Goal: Information Seeking & Learning: Find specific fact

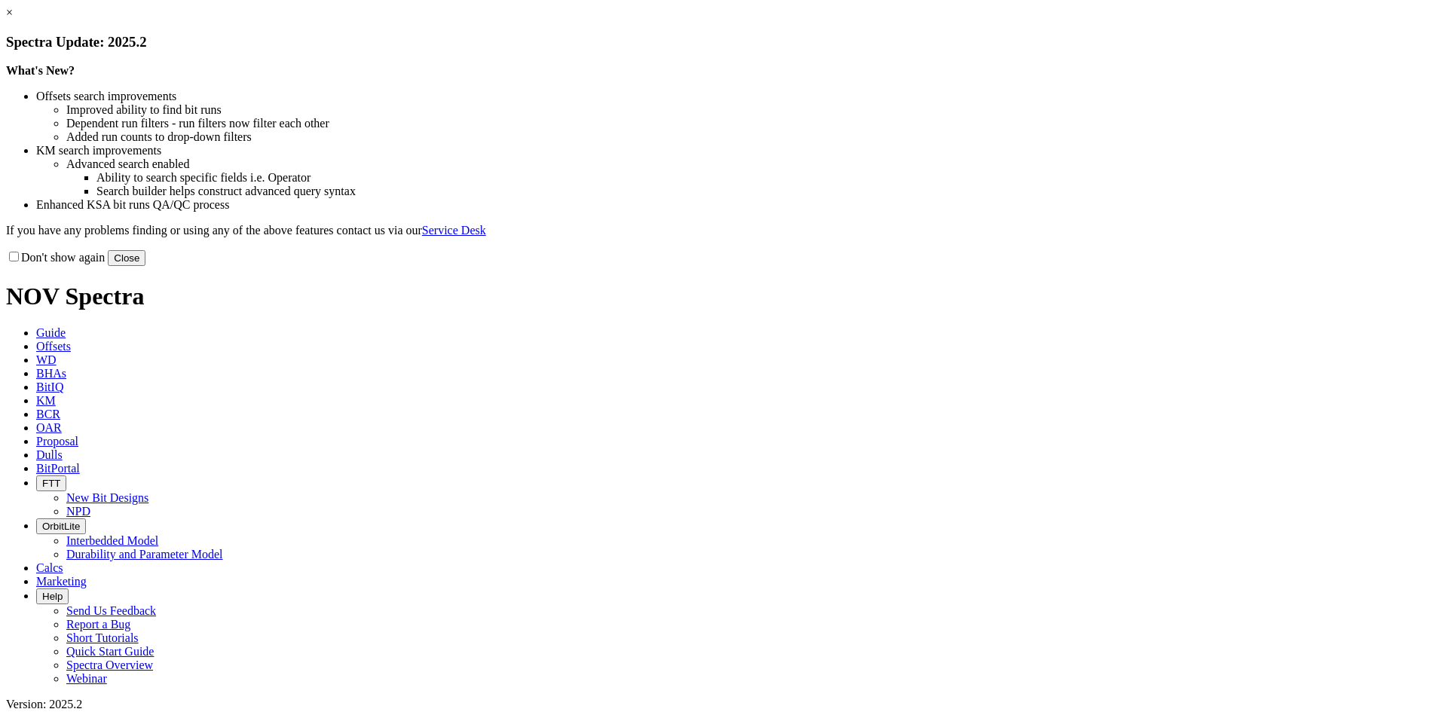
click at [145, 266] on button "Close" at bounding box center [127, 258] width 38 height 16
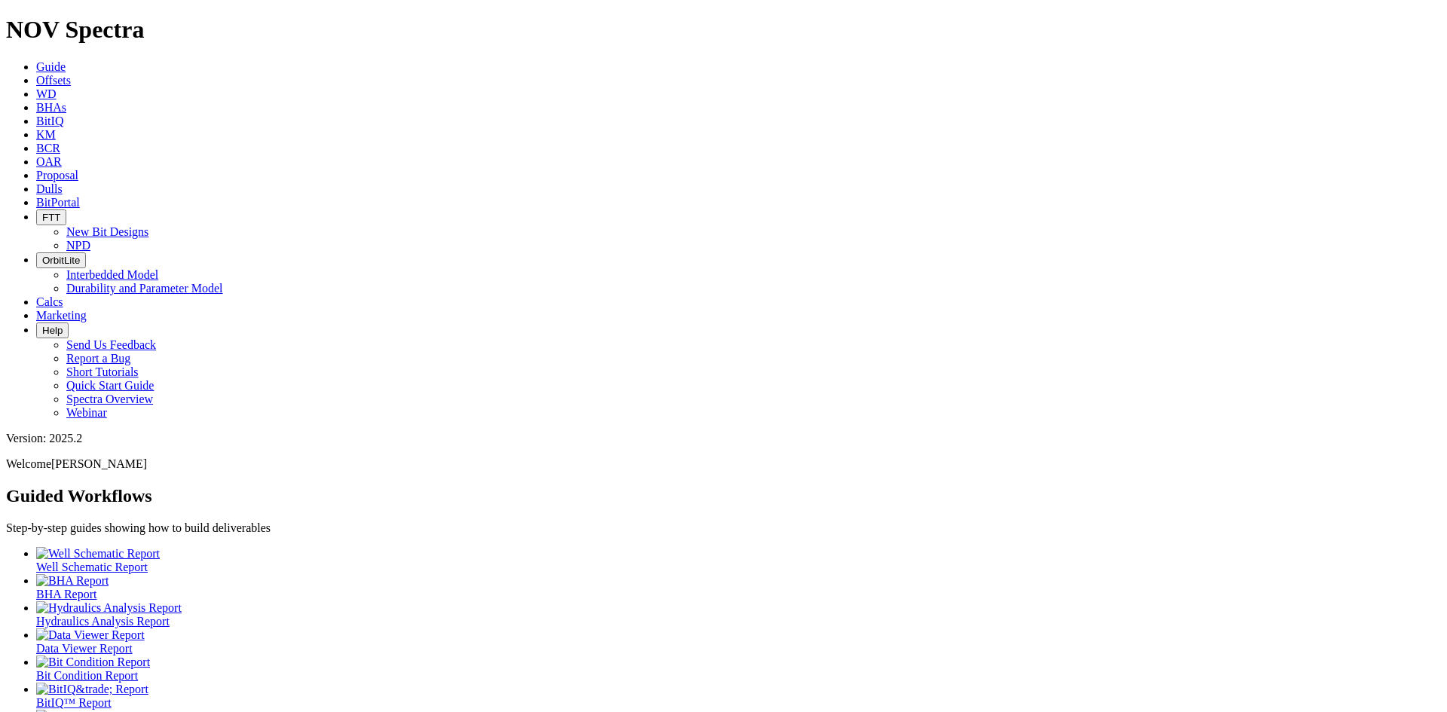
click at [60, 142] on link "BCR" at bounding box center [48, 148] width 24 height 13
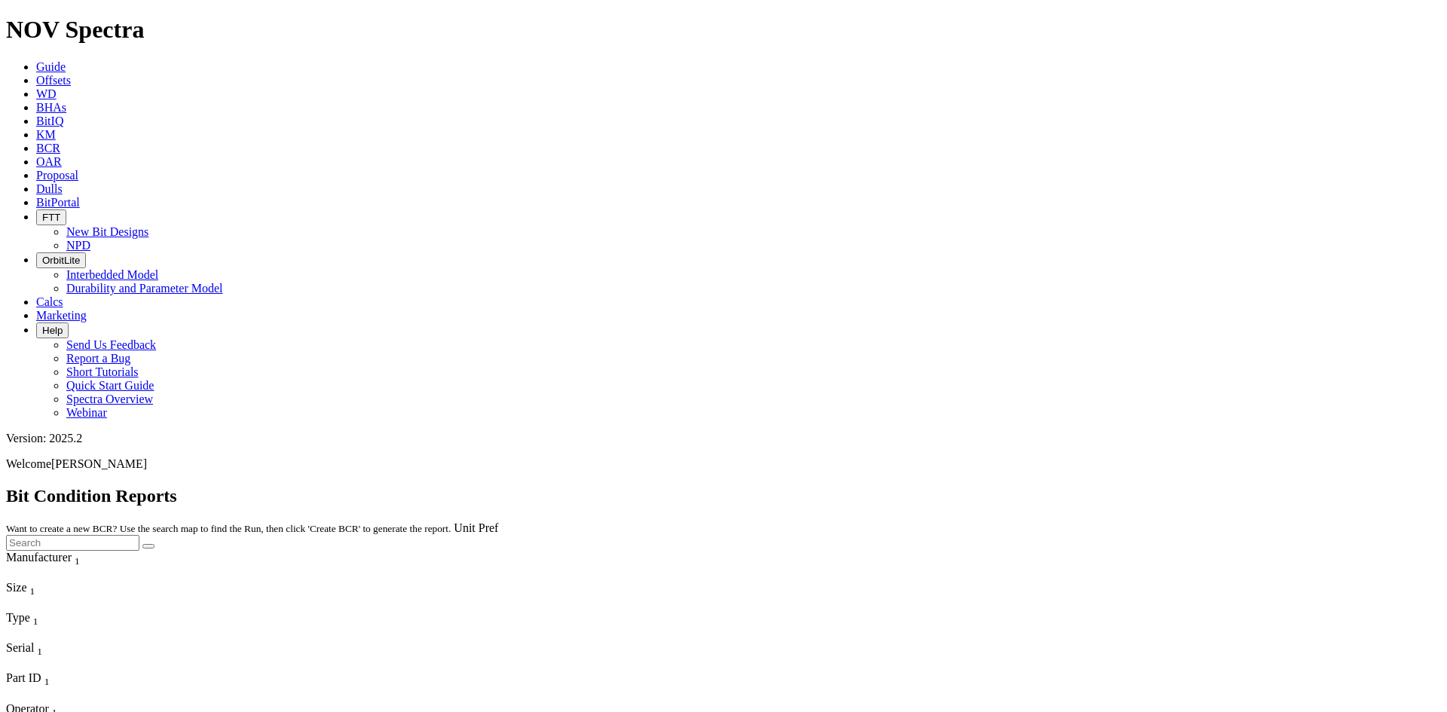
click at [139, 535] on input "text" at bounding box center [72, 543] width 133 height 16
paste input "18995179"
type input "18995179"
click at [142, 544] on button "submit" at bounding box center [148, 546] width 12 height 5
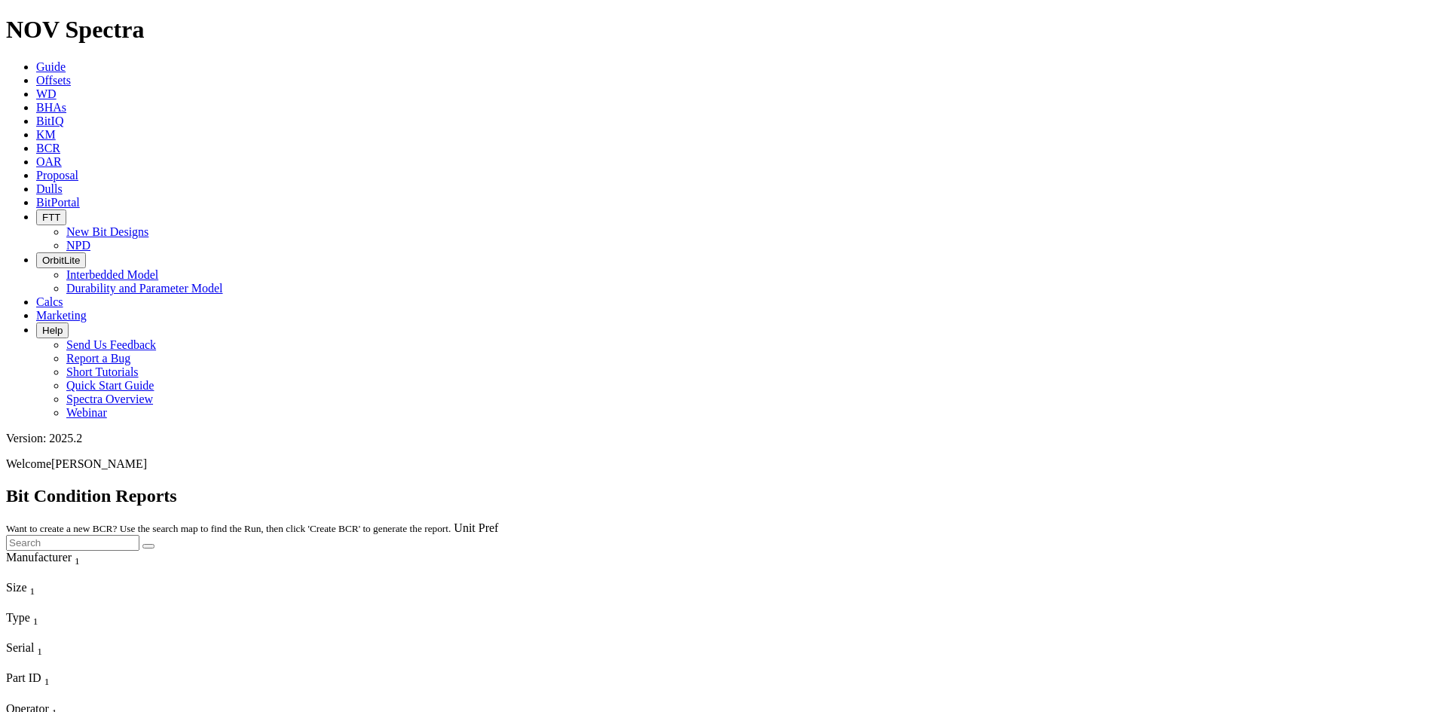
click at [139, 535] on input "text" at bounding box center [72, 543] width 133 height 16
paste input "19218984"
type input "19218984"
click at [142, 544] on button "submit" at bounding box center [148, 546] width 12 height 5
click at [63, 182] on span "Dulls" at bounding box center [49, 188] width 26 height 13
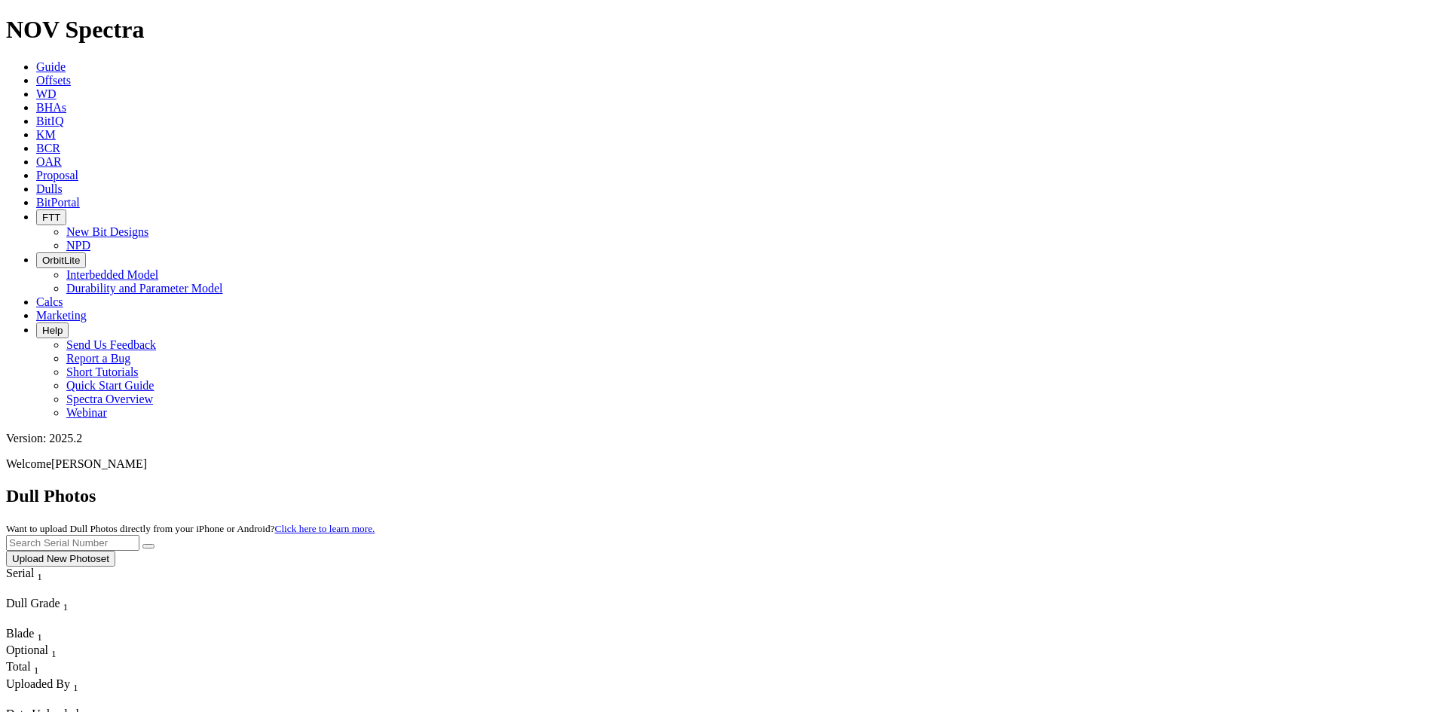
click at [139, 535] on input "text" at bounding box center [72, 543] width 133 height 16
paste input "A321170"
click at [142, 544] on button "submit" at bounding box center [148, 546] width 12 height 5
drag, startPoint x: 1124, startPoint y: 68, endPoint x: 1151, endPoint y: 71, distance: 27.3
click at [139, 535] on input "A321170" at bounding box center [72, 543] width 133 height 16
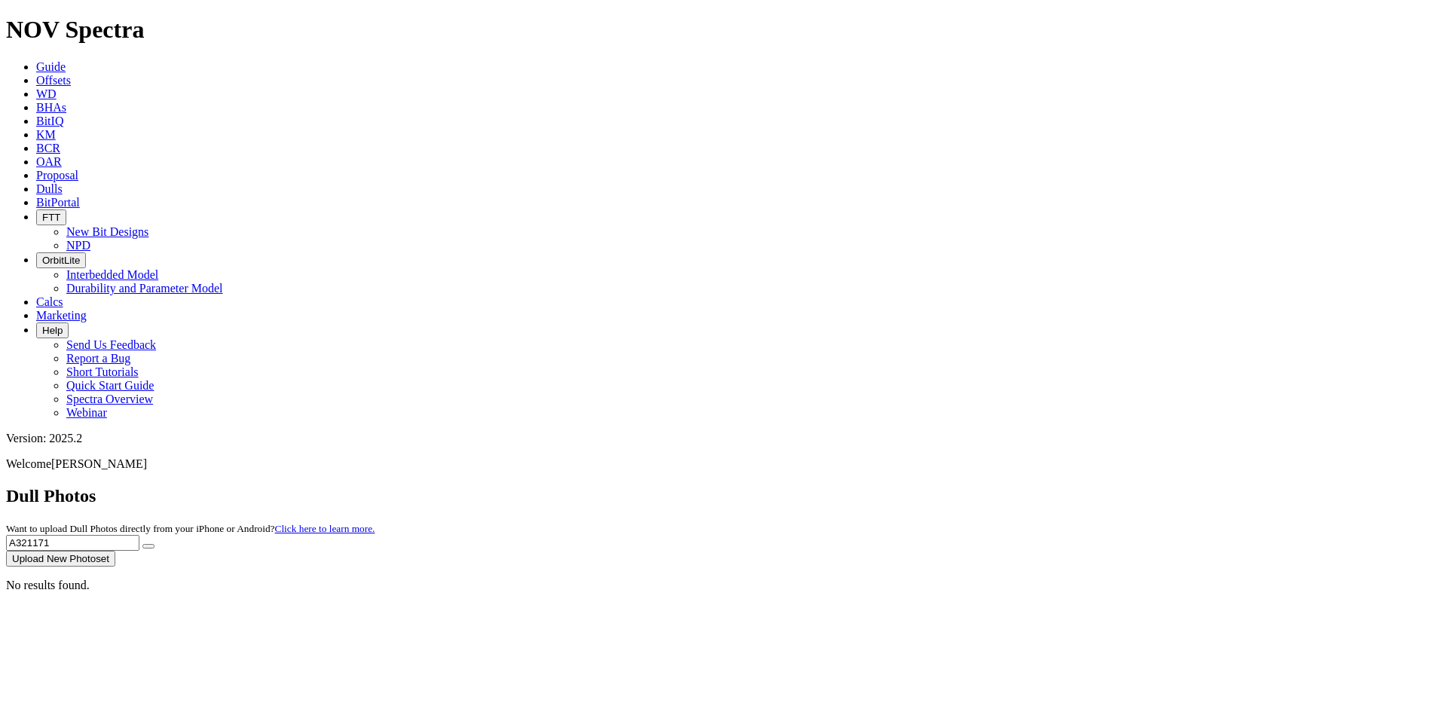
click at [142, 544] on button "submit" at bounding box center [148, 546] width 12 height 5
drag, startPoint x: 1120, startPoint y: 69, endPoint x: 1165, endPoint y: 75, distance: 44.9
click at [139, 535] on input "A321171" at bounding box center [72, 543] width 133 height 16
click at [142, 544] on button "submit" at bounding box center [148, 546] width 12 height 5
click at [139, 535] on input "A321172" at bounding box center [72, 543] width 133 height 16
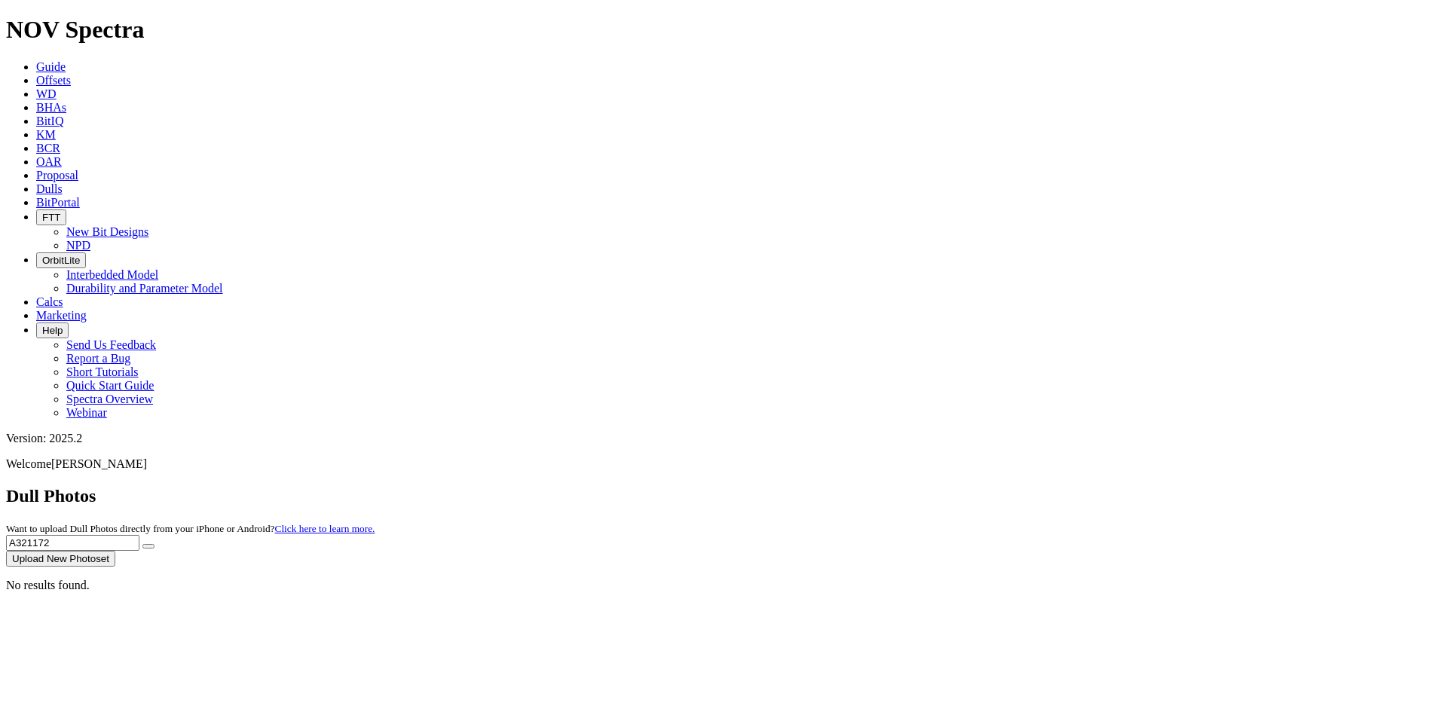
click at [139, 535] on input "A321172" at bounding box center [72, 543] width 133 height 16
paste input "09473"
type input "A309473"
click at [154, 544] on button "submit" at bounding box center [148, 546] width 12 height 5
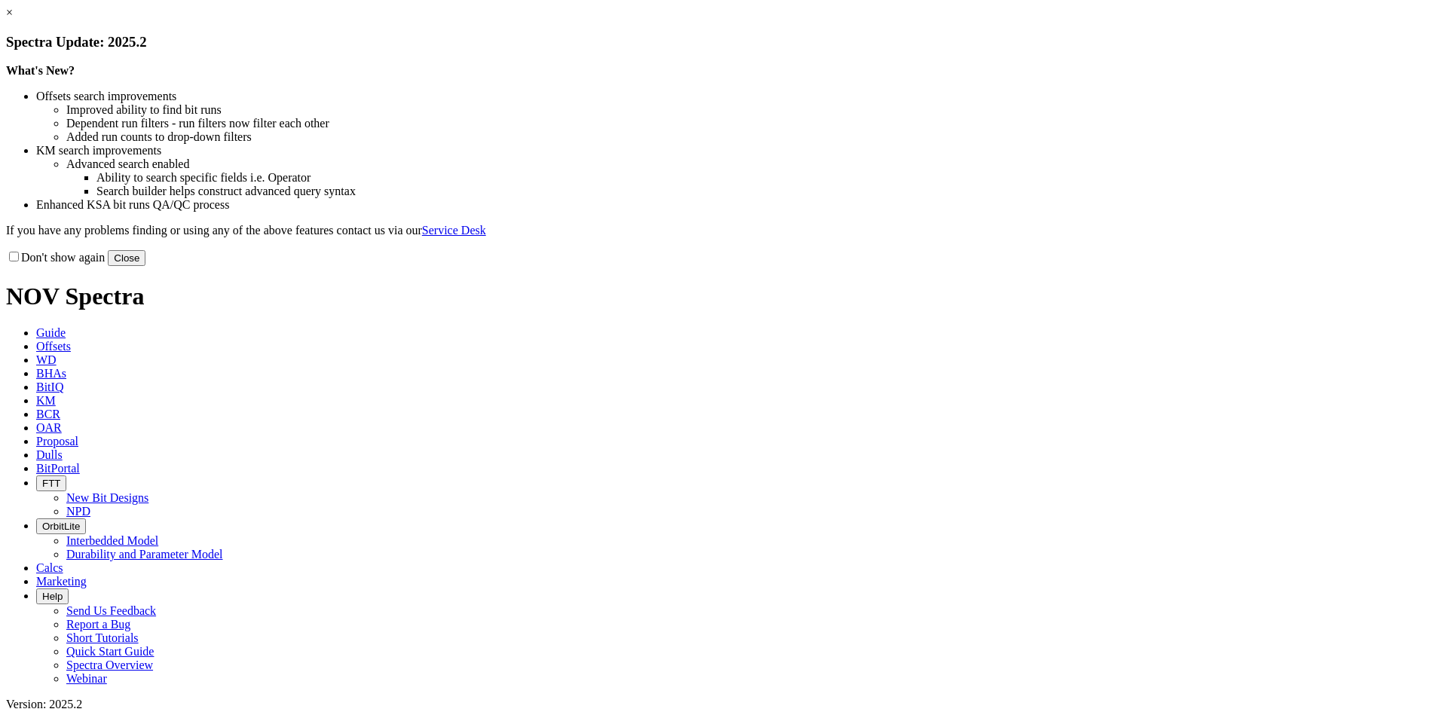
click at [13, 19] on link "×" at bounding box center [9, 12] width 7 height 13
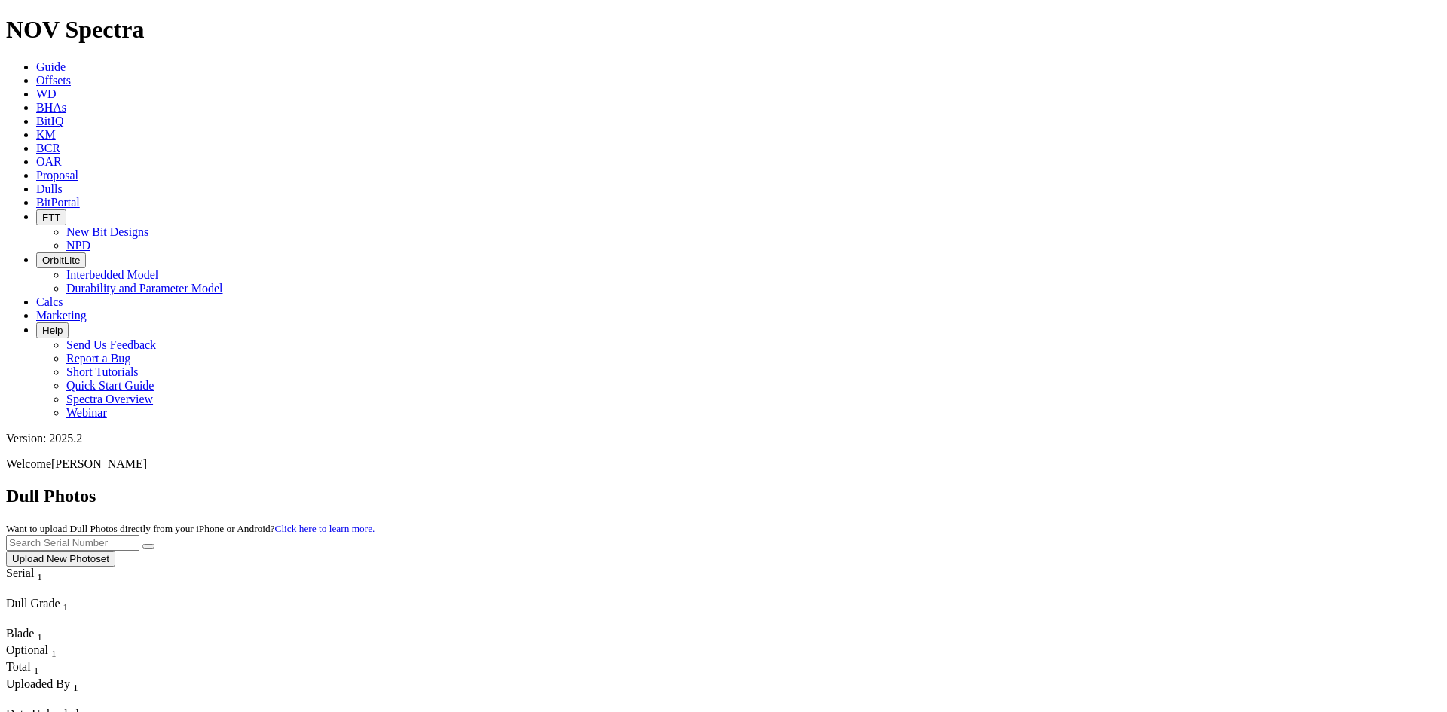
drag, startPoint x: 226, startPoint y: 23, endPoint x: 220, endPoint y: 29, distance: 8.0
click at [71, 74] on span "Offsets" at bounding box center [53, 80] width 35 height 13
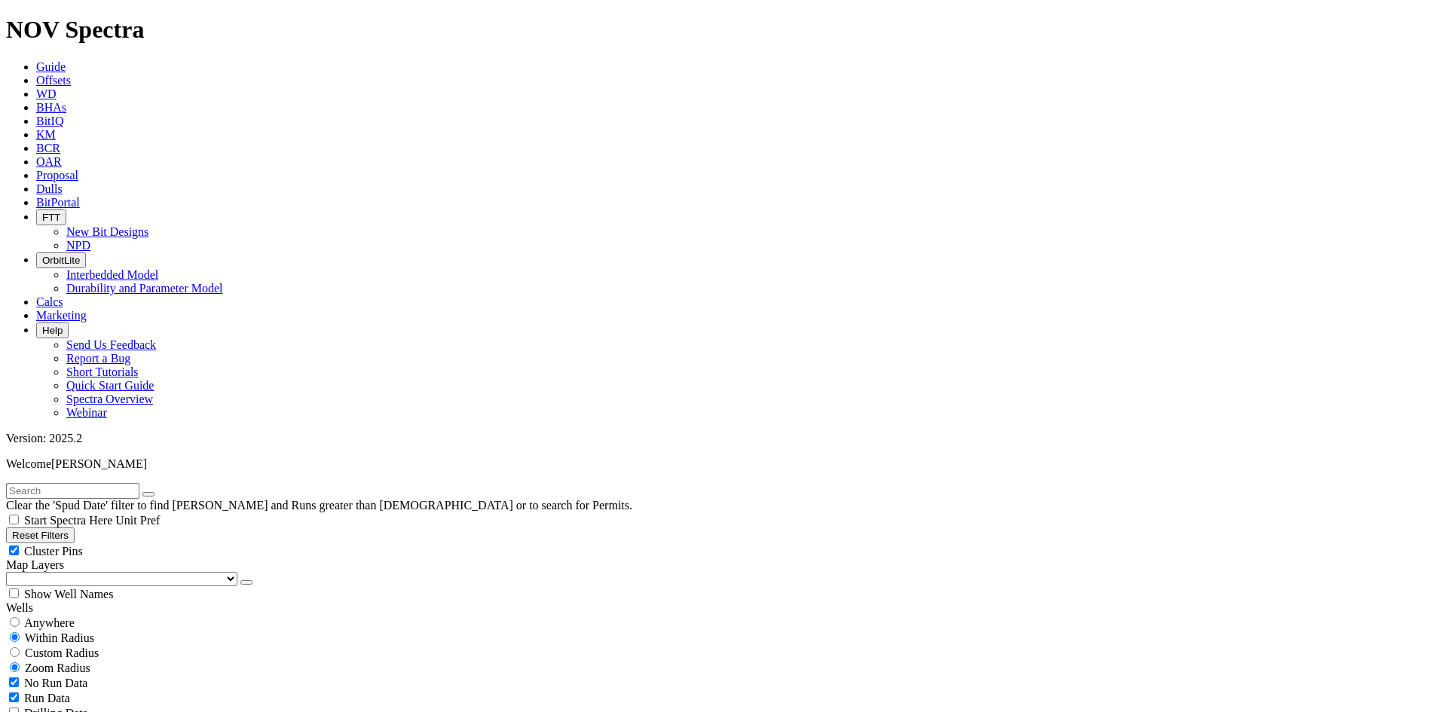
click at [50, 483] on input "text" at bounding box center [72, 491] width 133 height 16
click at [99, 483] on input "text" at bounding box center [72, 491] width 133 height 16
paste input "FLYING FORTRESS"
type input "FLYING FORTRESS"
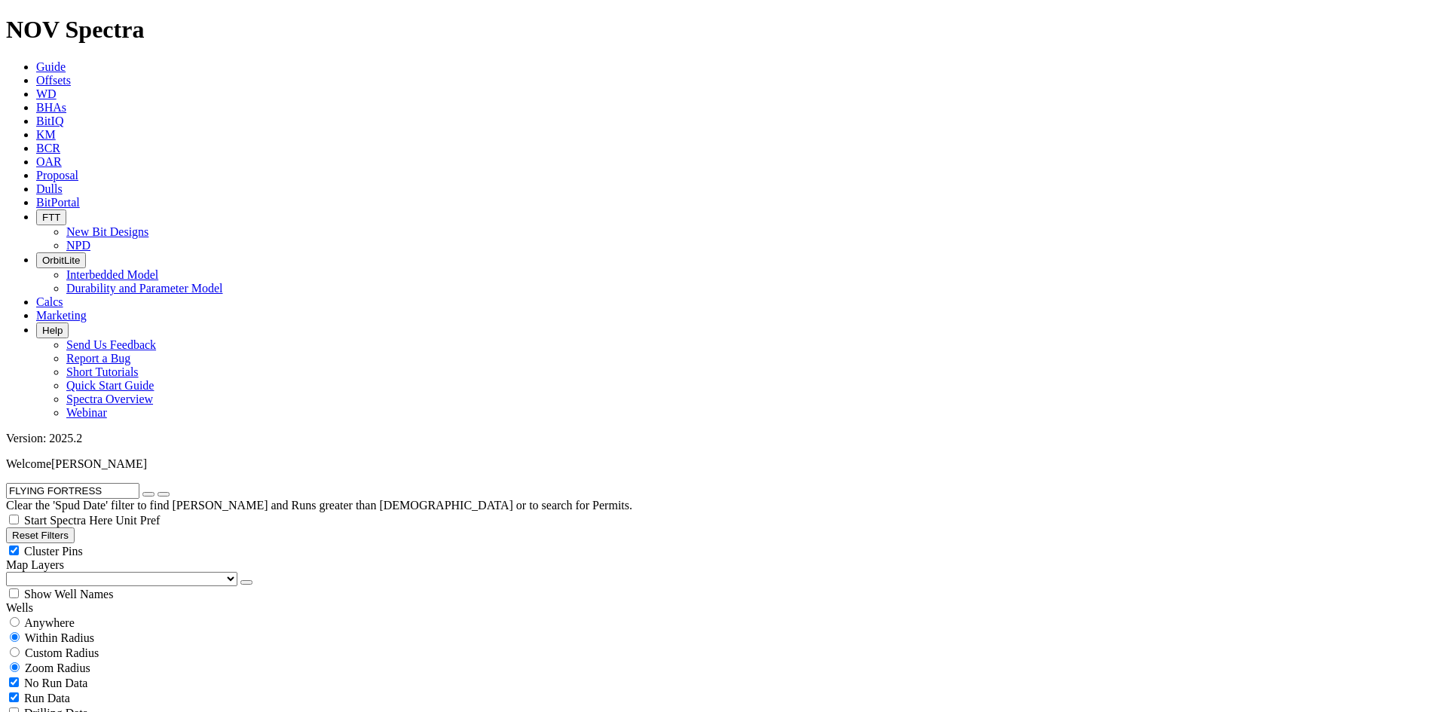
drag, startPoint x: 1194, startPoint y: 374, endPoint x: 1319, endPoint y: 385, distance: 126.3
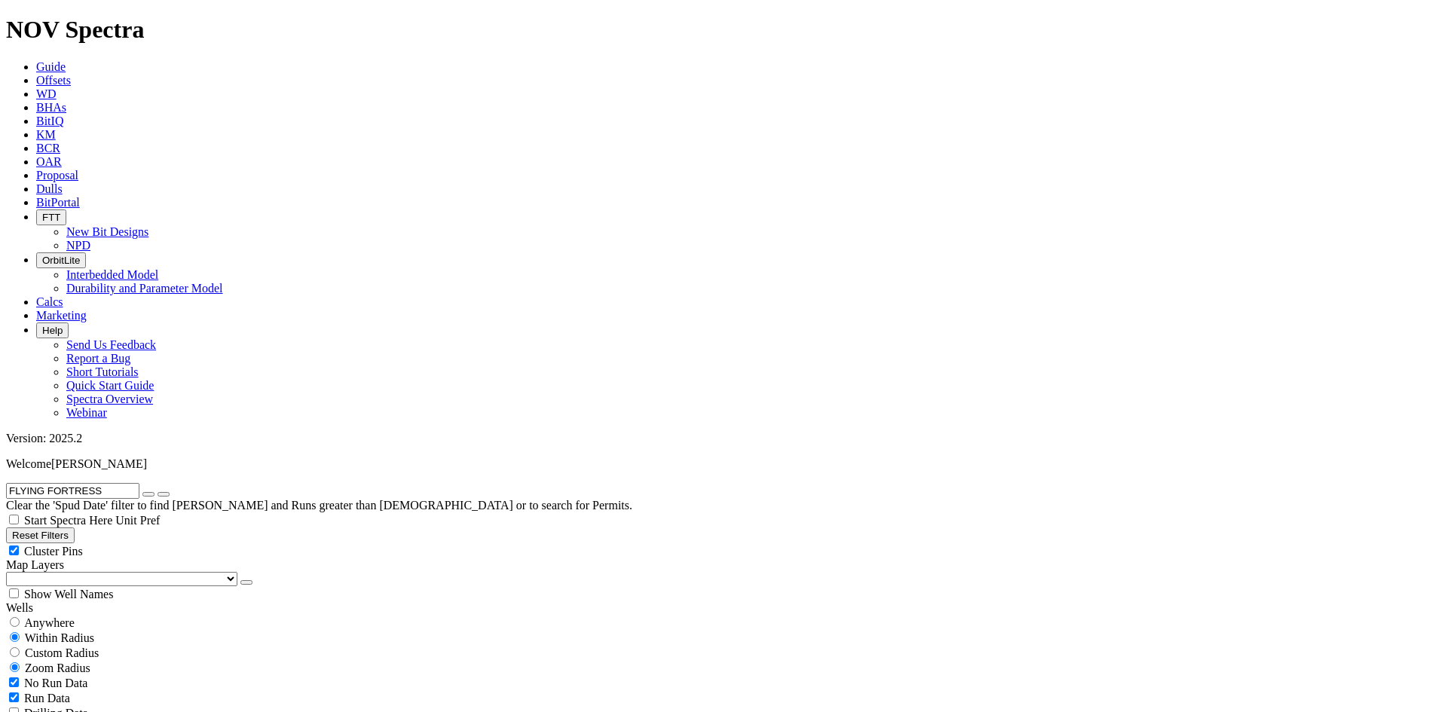
copy span "FLYING FORTRESS 98-83 202H"
drag, startPoint x: 1396, startPoint y: 494, endPoint x: 1231, endPoint y: 509, distance: 165.7
copy span "98-83 202H"
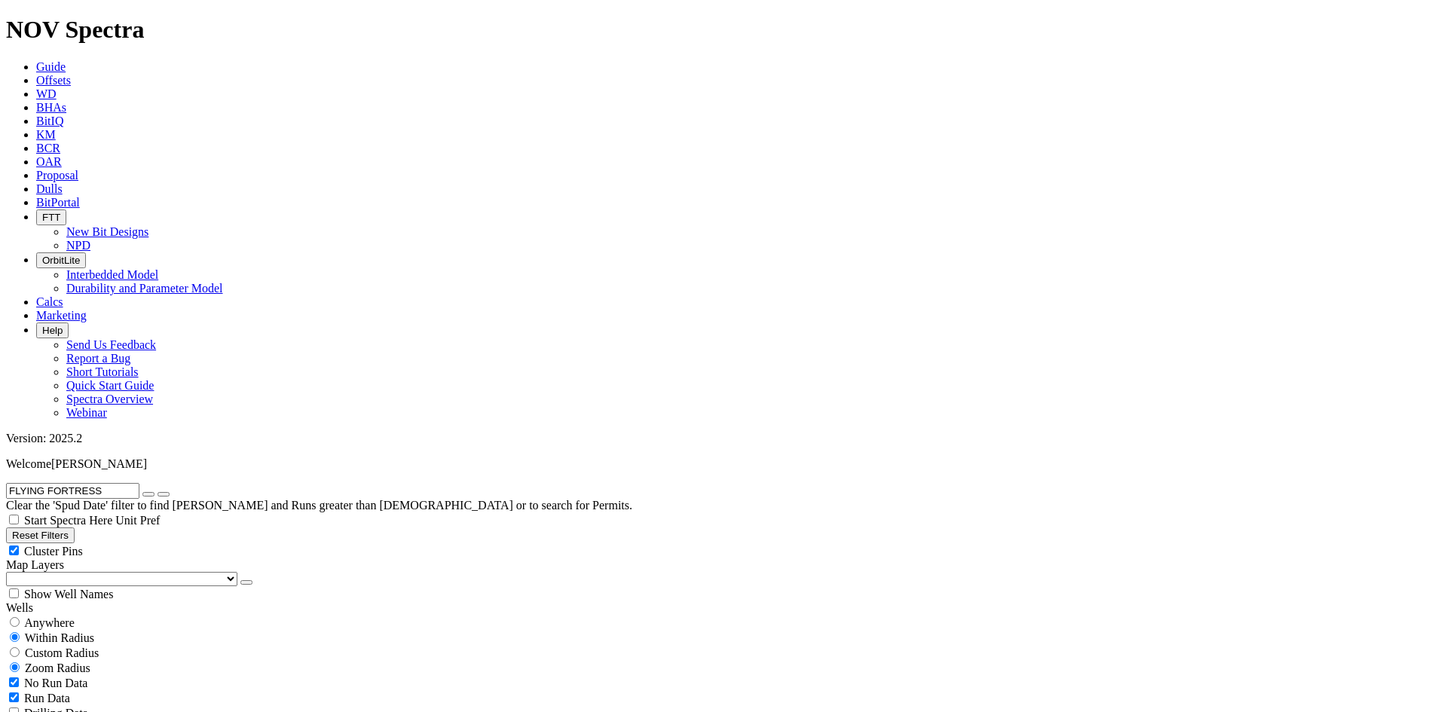
scroll to position [75, 0]
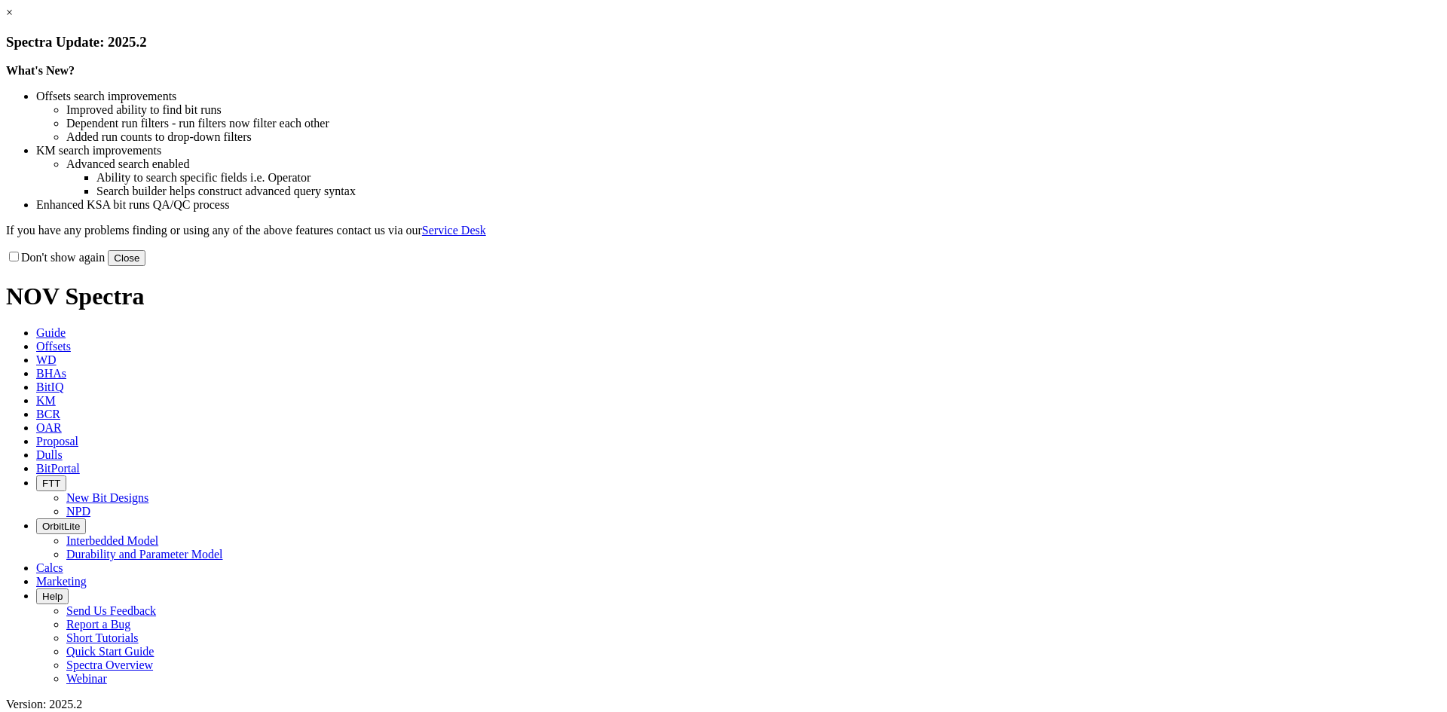
click at [145, 266] on button "Close" at bounding box center [127, 258] width 38 height 16
click at [13, 19] on link "×" at bounding box center [9, 12] width 7 height 13
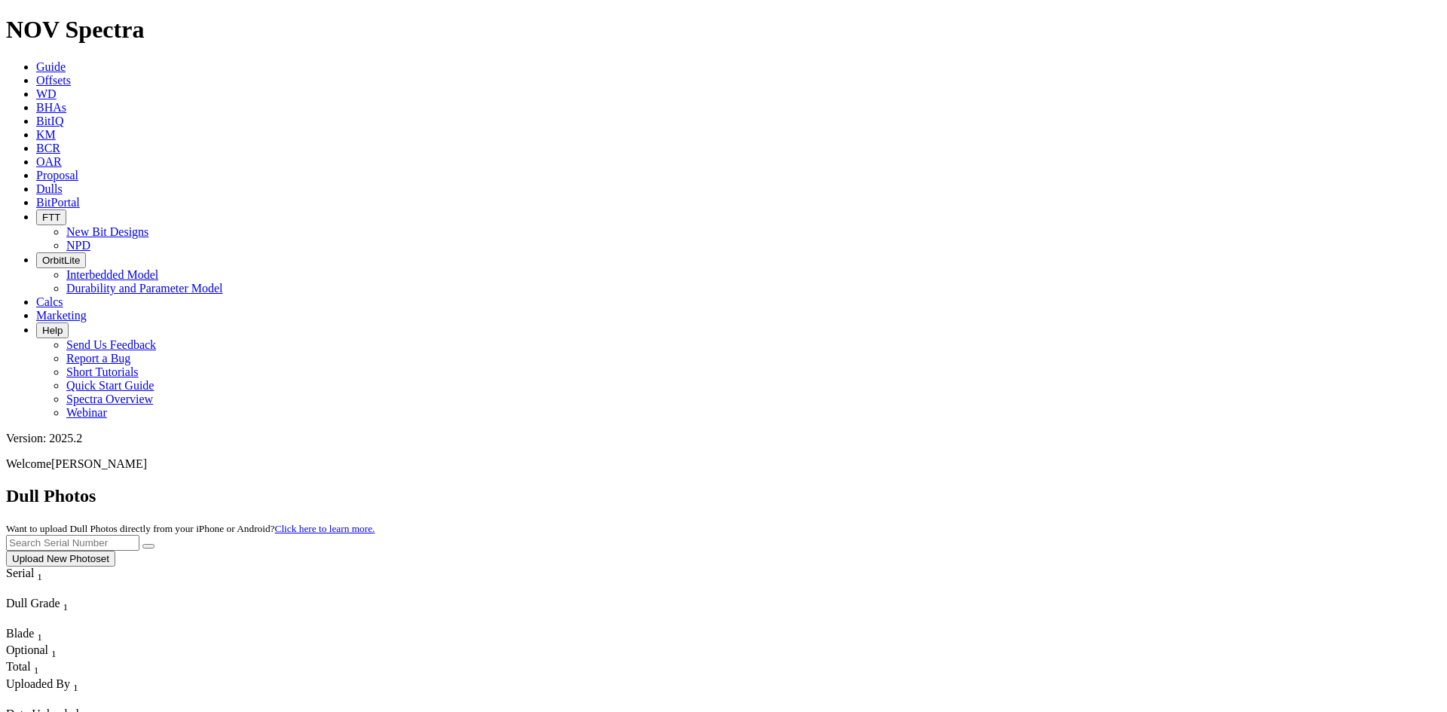
click at [139, 535] on input "text" at bounding box center [72, 543] width 133 height 16
paste input "A309473"
click at [142, 544] on button "submit" at bounding box center [148, 546] width 12 height 5
click at [139, 535] on input "A309473" at bounding box center [72, 543] width 133 height 16
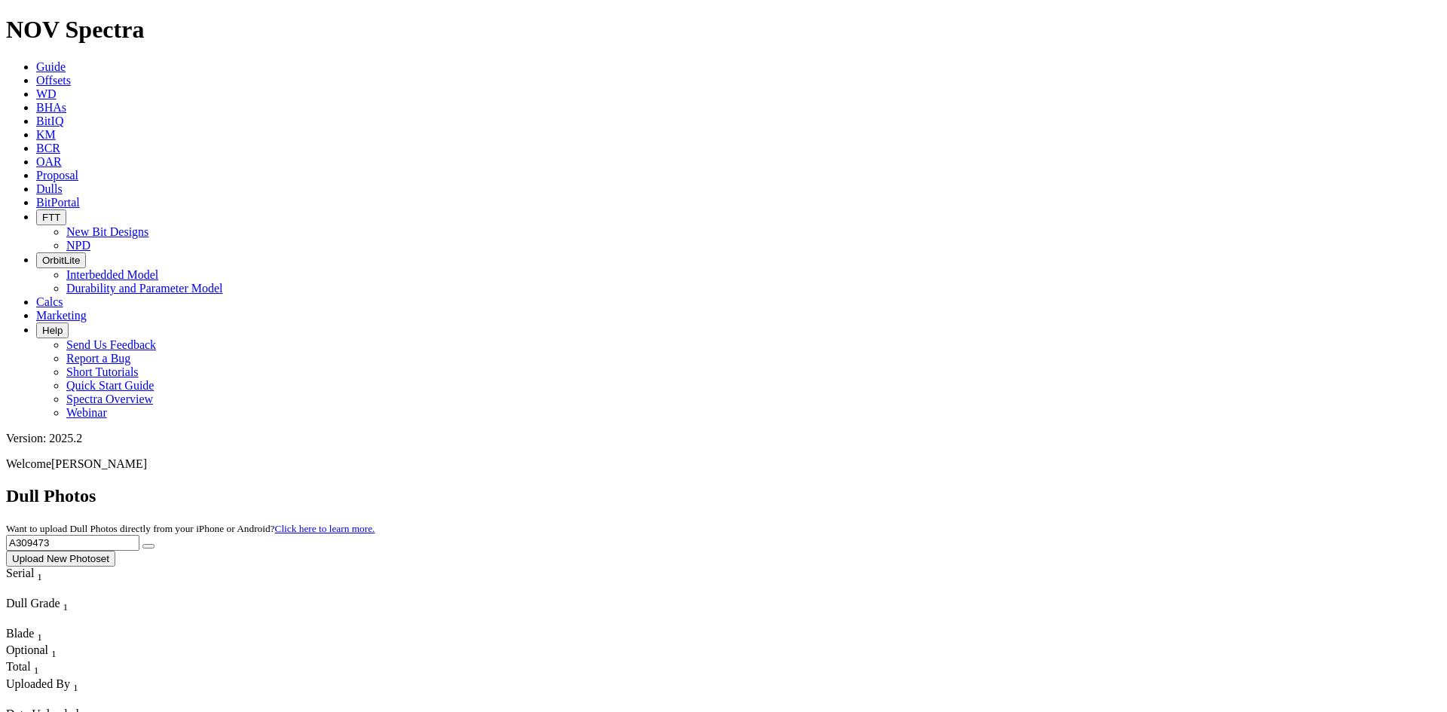
paste input "7392"
click at [154, 544] on button "submit" at bounding box center [148, 546] width 12 height 5
click at [139, 535] on input "A307392" at bounding box center [72, 543] width 133 height 16
drag, startPoint x: 1131, startPoint y: 67, endPoint x: 1038, endPoint y: 81, distance: 94.4
click at [1040, 486] on div "Dull Photos Want to upload Dull Photos directly from your iPhone or Android? Cl…" at bounding box center [723, 526] width 1435 height 81
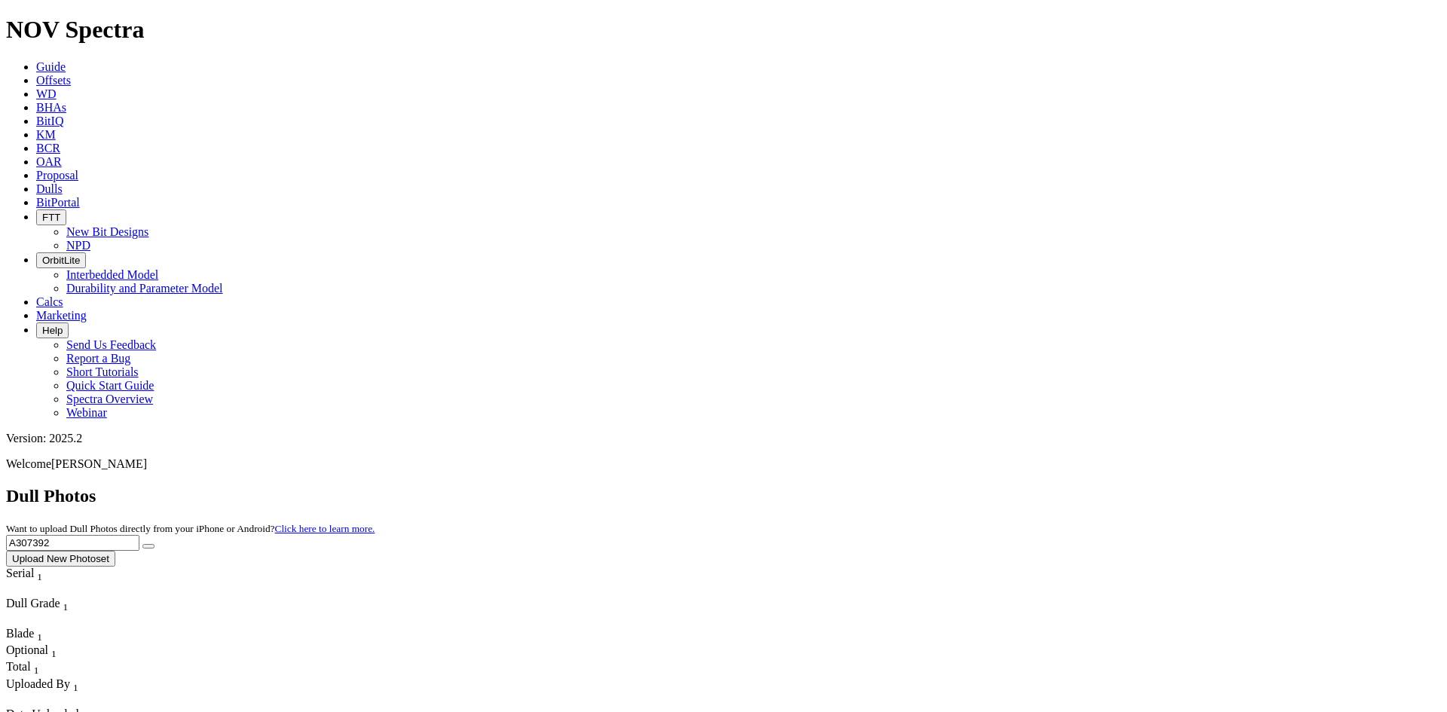
paste input "8463"
click at [154, 544] on button "submit" at bounding box center [148, 546] width 12 height 5
click at [139, 535] on input "A308463" at bounding box center [72, 543] width 133 height 16
paste input "14830"
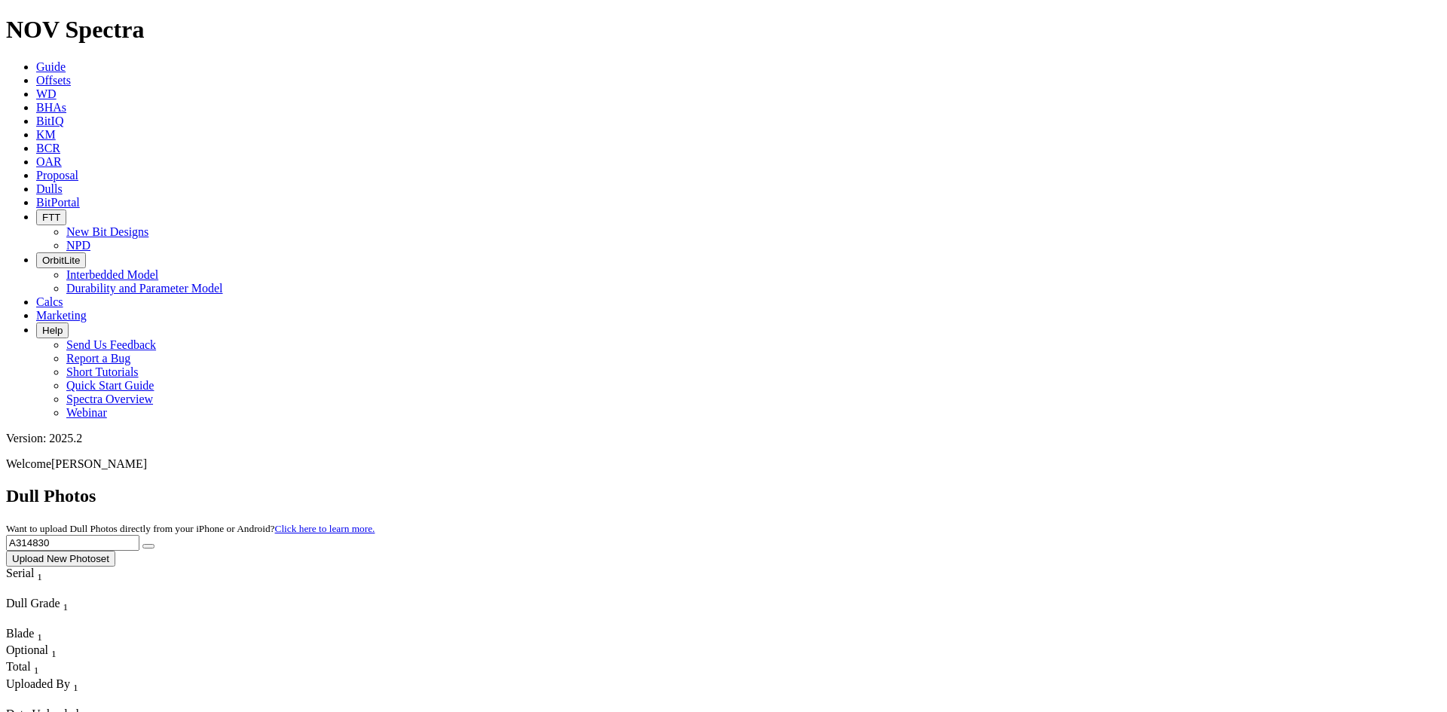
click at [148, 546] on icon "submit" at bounding box center [148, 546] width 0 height 0
click at [139, 535] on input "A314830" at bounding box center [72, 543] width 133 height 16
paste input "5319"
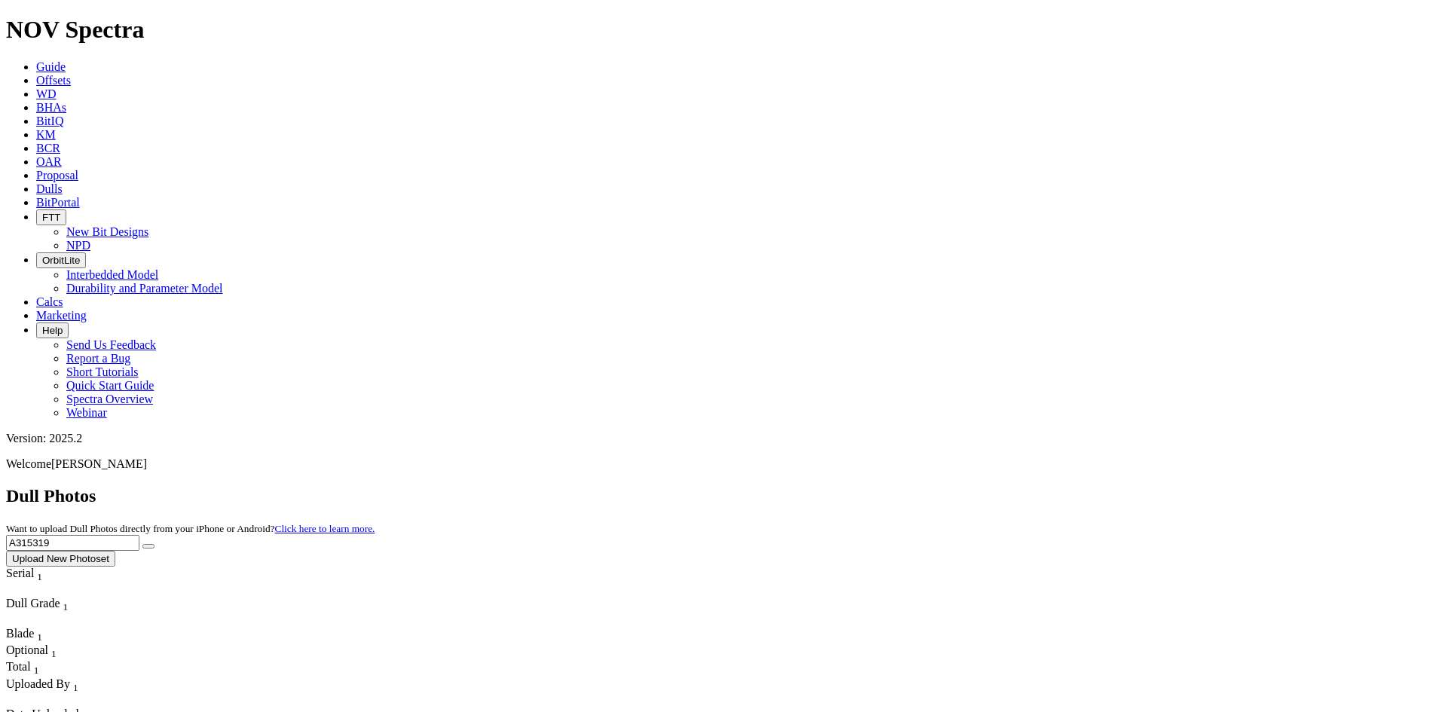
click at [148, 546] on icon "submit" at bounding box center [148, 546] width 0 height 0
click at [139, 535] on input "A315319" at bounding box center [72, 543] width 133 height 16
paste input "4992"
click at [148, 546] on icon "submit" at bounding box center [148, 546] width 0 height 0
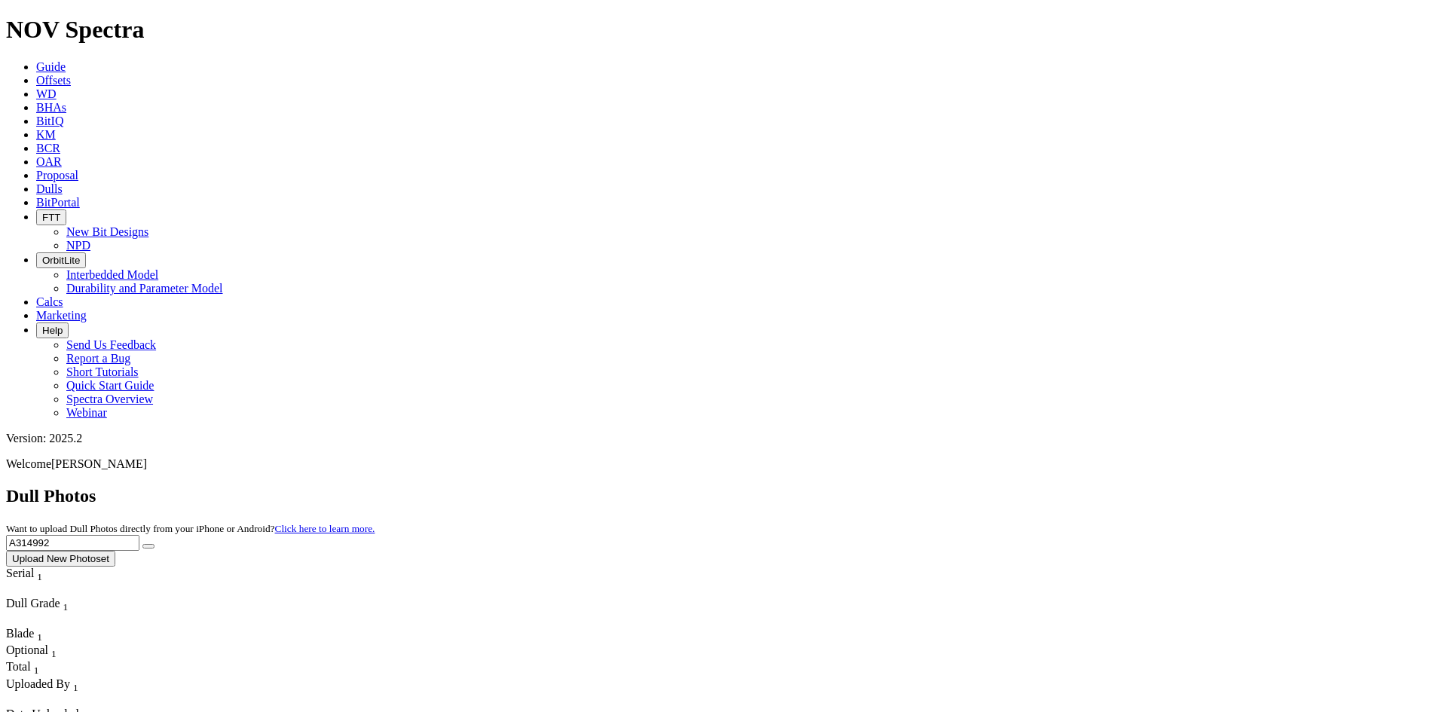
click at [139, 535] on input "A314992" at bounding box center [72, 543] width 133 height 16
paste input "830"
click at [148, 546] on icon "submit" at bounding box center [148, 546] width 0 height 0
click at [139, 535] on input "A314830" at bounding box center [72, 543] width 133 height 16
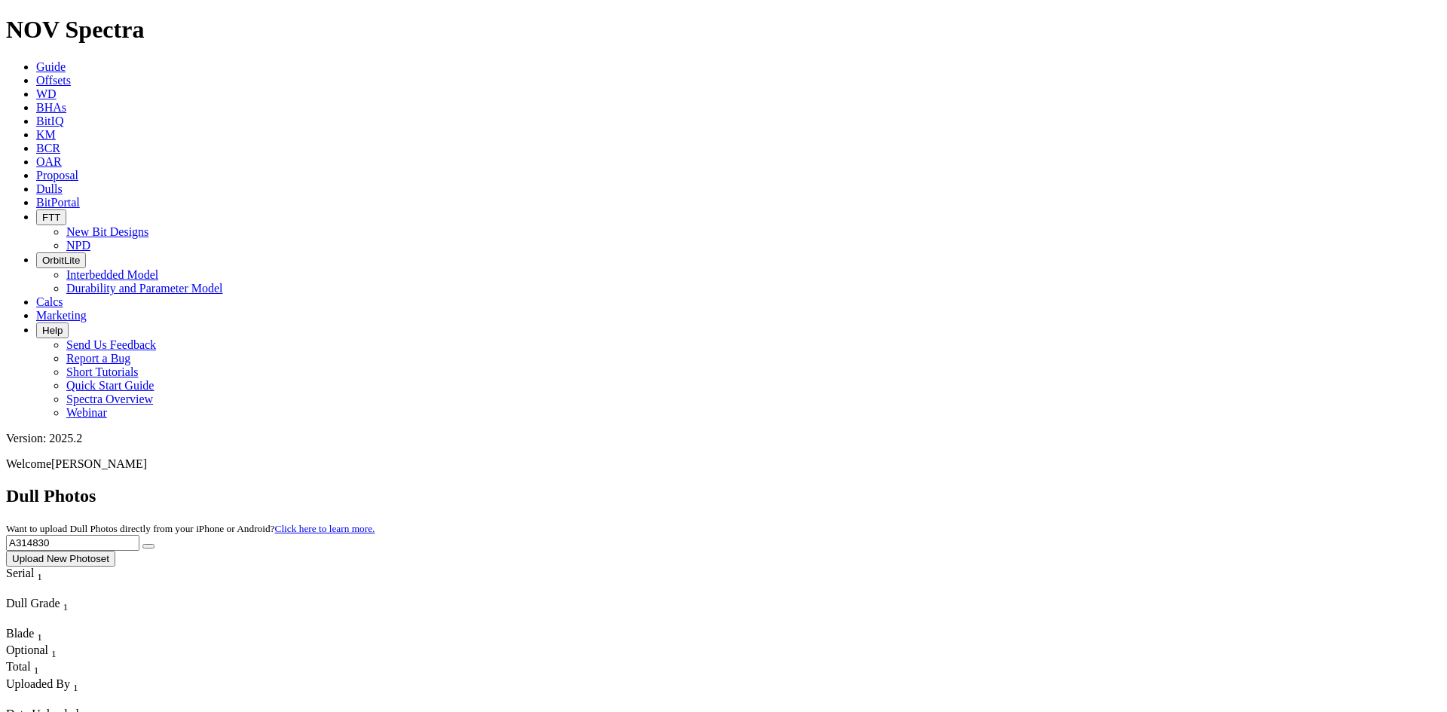
drag, startPoint x: 1120, startPoint y: 64, endPoint x: 1163, endPoint y: 66, distance: 43.8
click at [139, 535] on input "A314830" at bounding box center [72, 543] width 133 height 16
click at [154, 544] on button "submit" at bounding box center [148, 546] width 12 height 5
click at [139, 535] on input "A314829" at bounding box center [72, 543] width 133 height 16
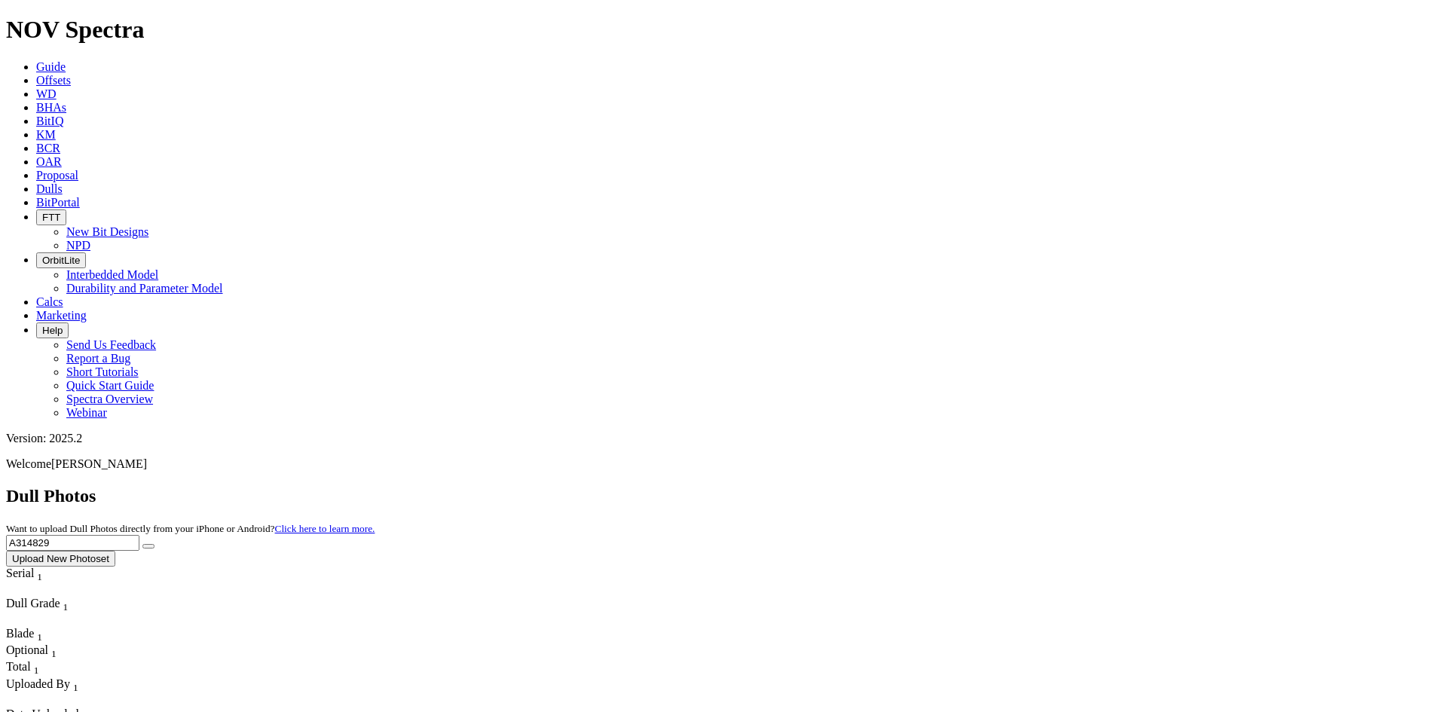
paste input "531"
click at [154, 544] on button "submit" at bounding box center [148, 546] width 12 height 5
click at [139, 535] on input "A315319" at bounding box center [72, 543] width 133 height 16
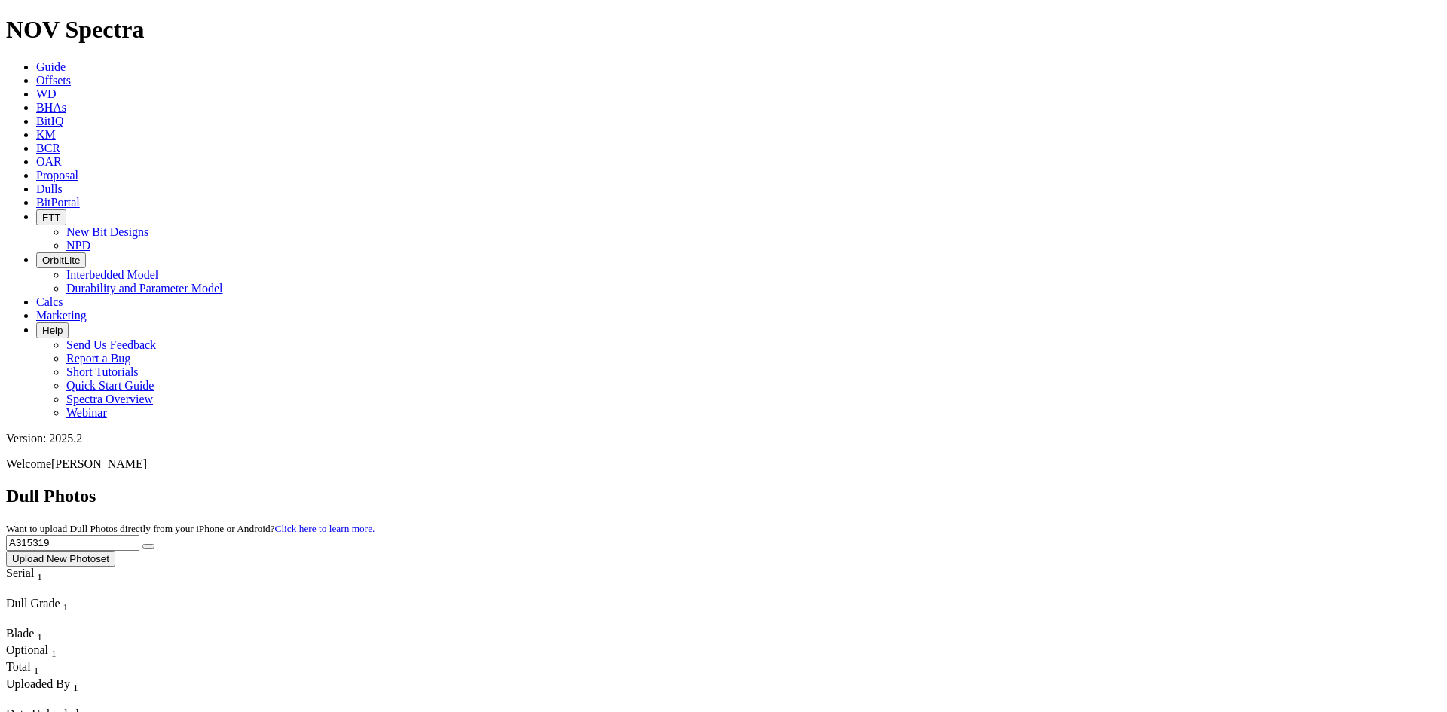
paste input "08463"
click at [154, 544] on button "submit" at bounding box center [148, 546] width 12 height 5
drag, startPoint x: 1141, startPoint y: 63, endPoint x: 1127, endPoint y: 68, distance: 14.3
click at [139, 535] on input "A308463" at bounding box center [72, 543] width 133 height 16
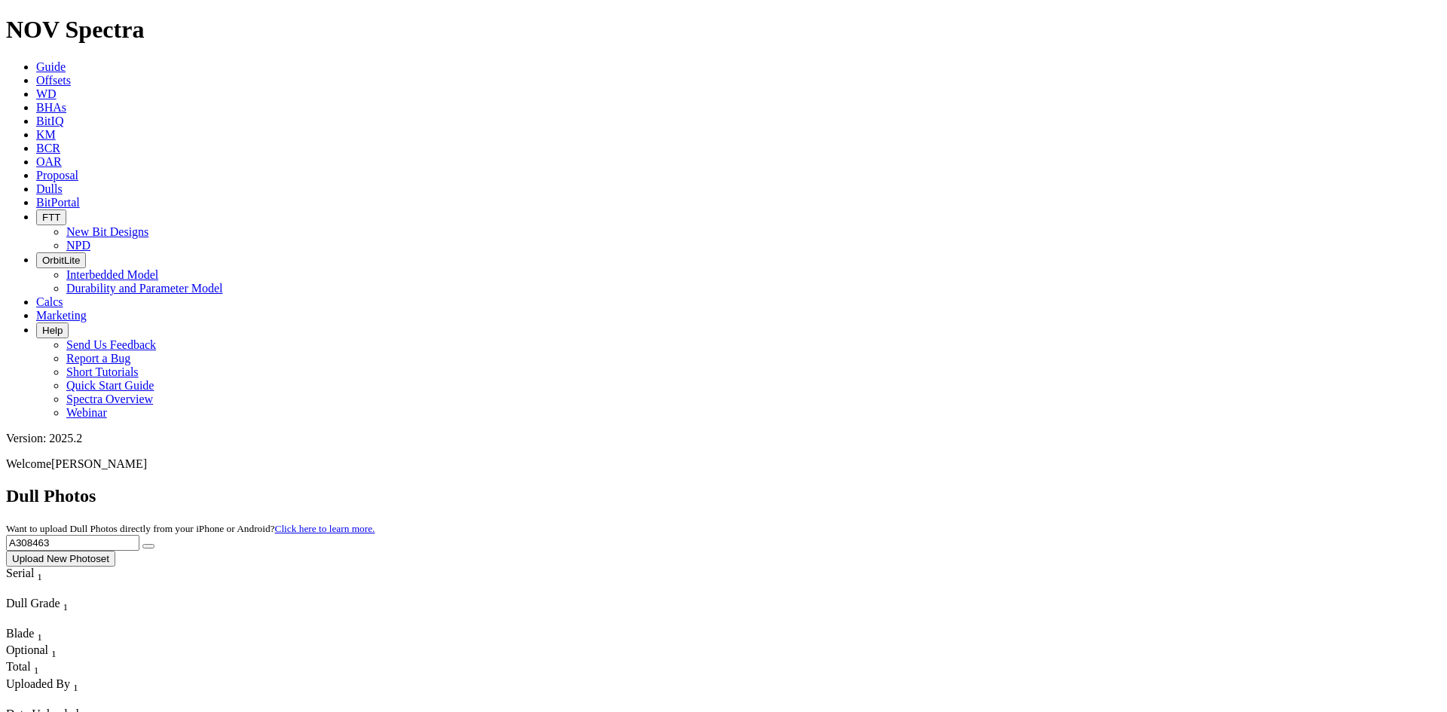
click at [139, 535] on input "A308463" at bounding box center [72, 543] width 133 height 16
paste input "21170"
click at [142, 544] on button "submit" at bounding box center [148, 546] width 12 height 5
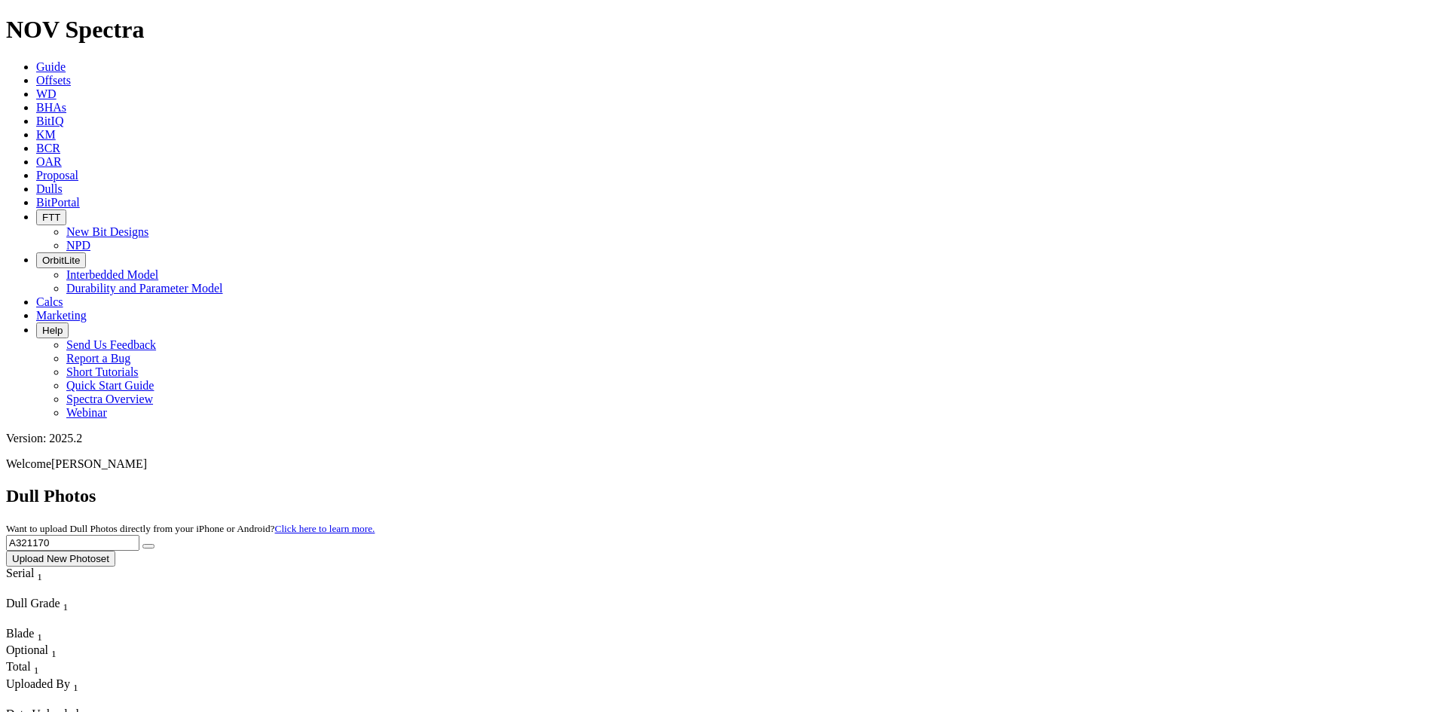
drag, startPoint x: 1125, startPoint y: 67, endPoint x: 1150, endPoint y: 66, distance: 24.9
click at [139, 535] on input "A321170" at bounding box center [72, 543] width 133 height 16
click at [154, 544] on button "submit" at bounding box center [148, 546] width 12 height 5
drag, startPoint x: 1122, startPoint y: 67, endPoint x: 1160, endPoint y: 65, distance: 37.7
click at [139, 535] on input "A321171" at bounding box center [72, 543] width 133 height 16
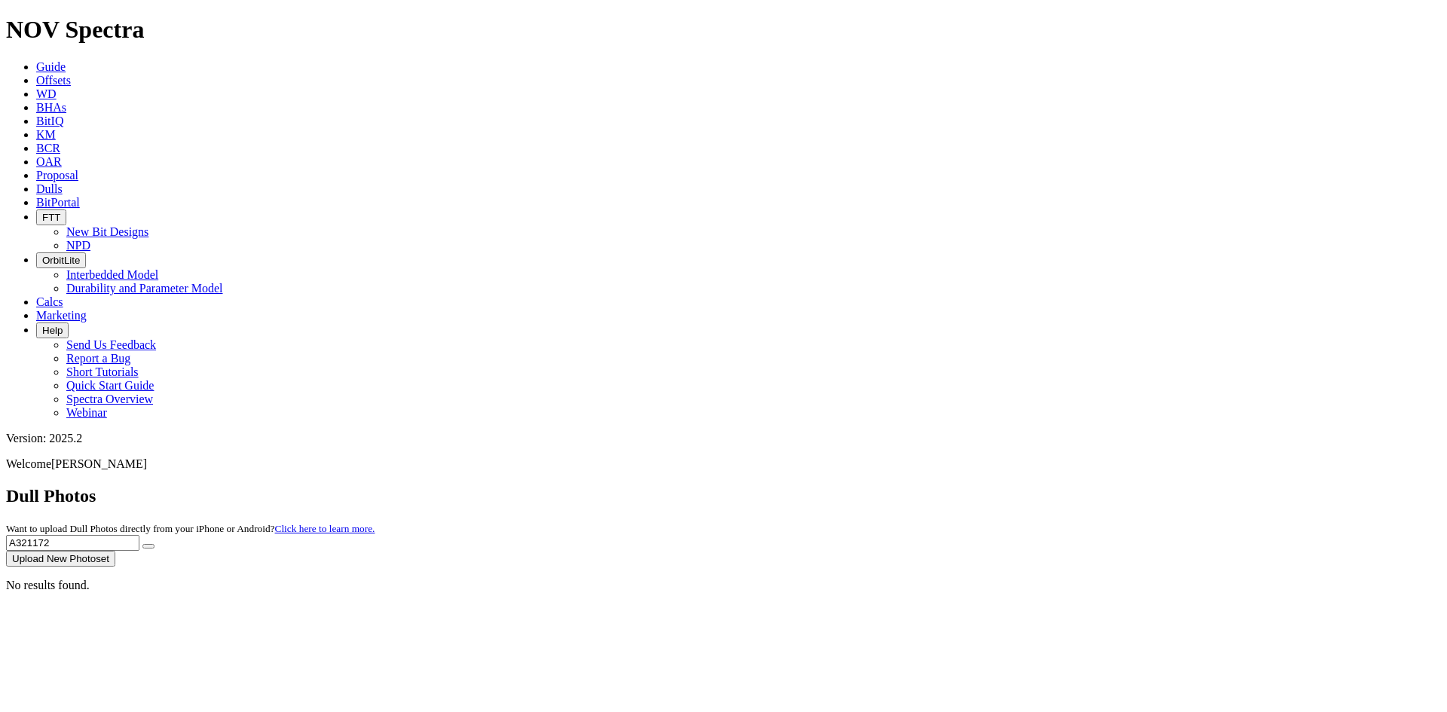
click at [148, 546] on icon "submit" at bounding box center [148, 546] width 0 height 0
drag, startPoint x: 1124, startPoint y: 69, endPoint x: 1154, endPoint y: 69, distance: 29.4
click at [139, 535] on input "A321172" at bounding box center [72, 543] width 133 height 16
type input "A321170"
click at [148, 546] on icon "submit" at bounding box center [148, 546] width 0 height 0
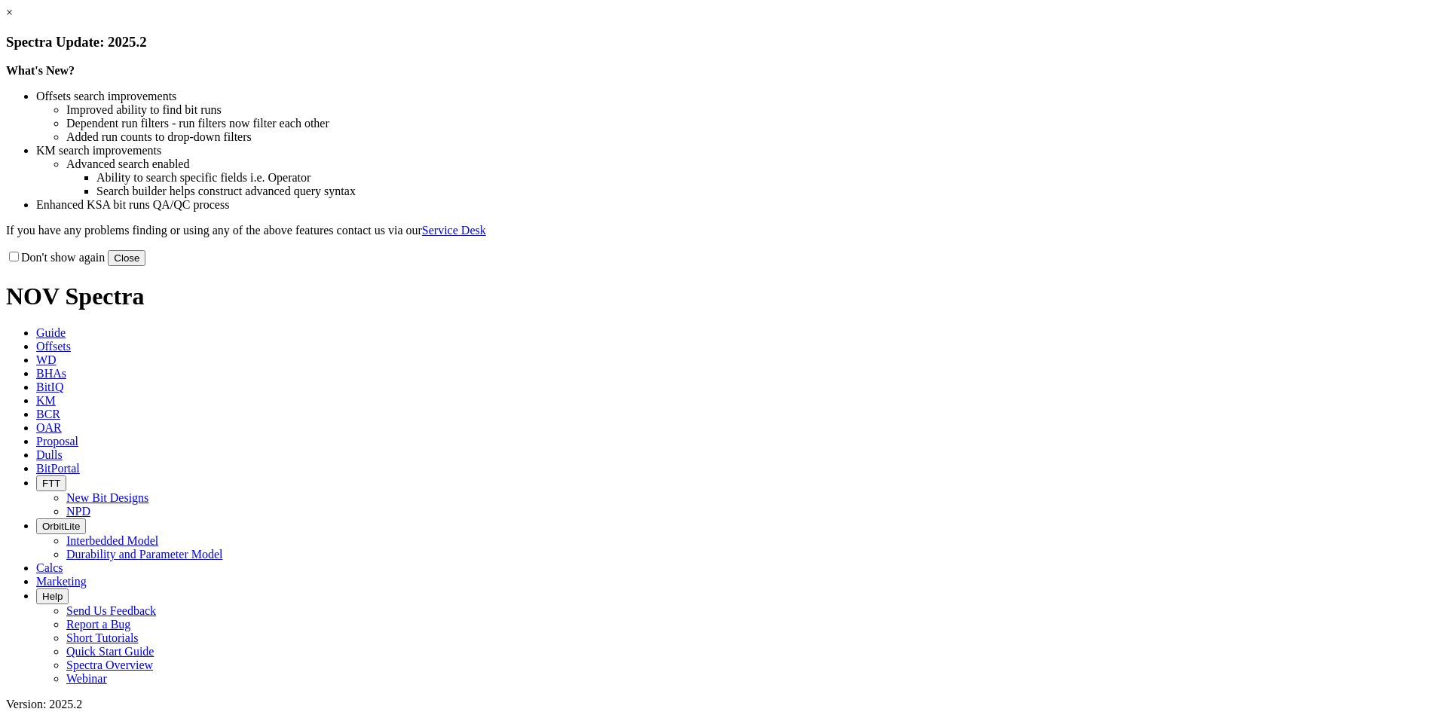
click at [13, 19] on link "×" at bounding box center [9, 12] width 7 height 13
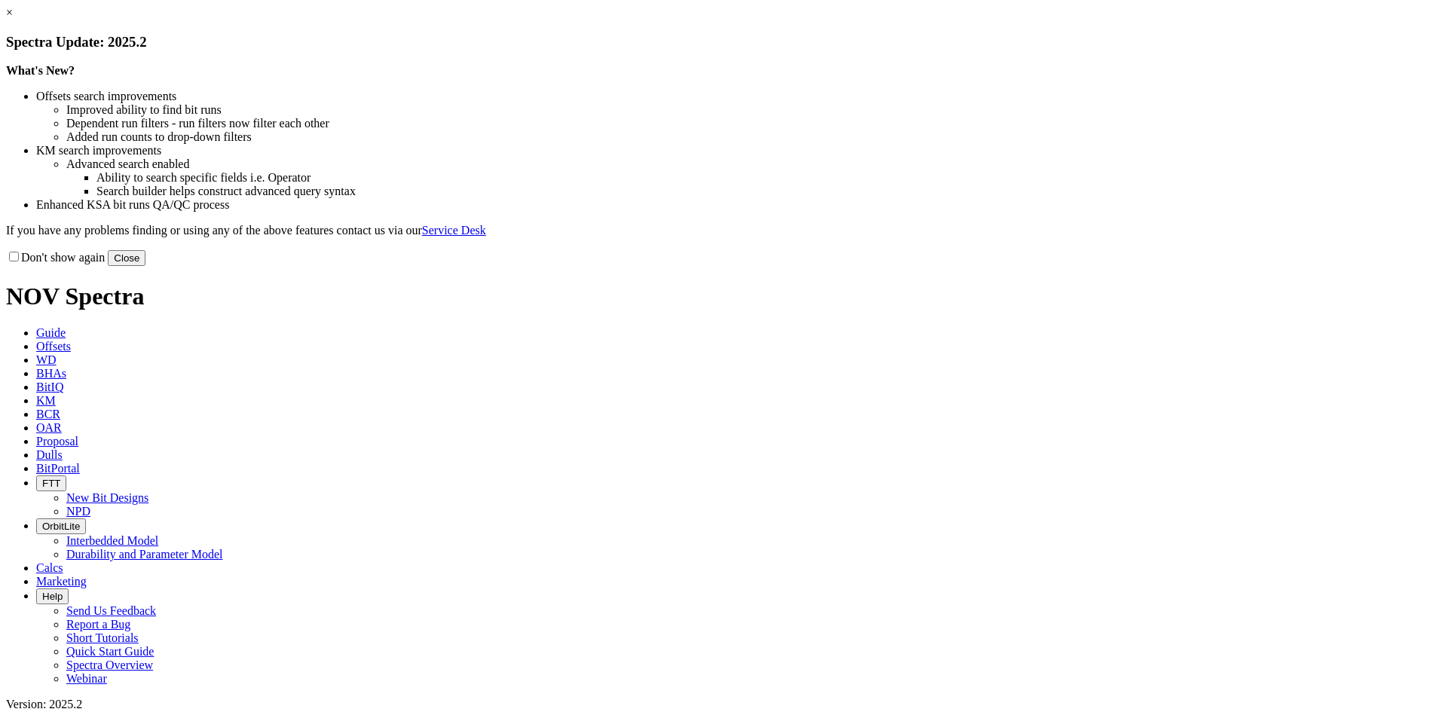
click at [145, 266] on button "Close" at bounding box center [127, 258] width 38 height 16
